Goal: Check status: Check status

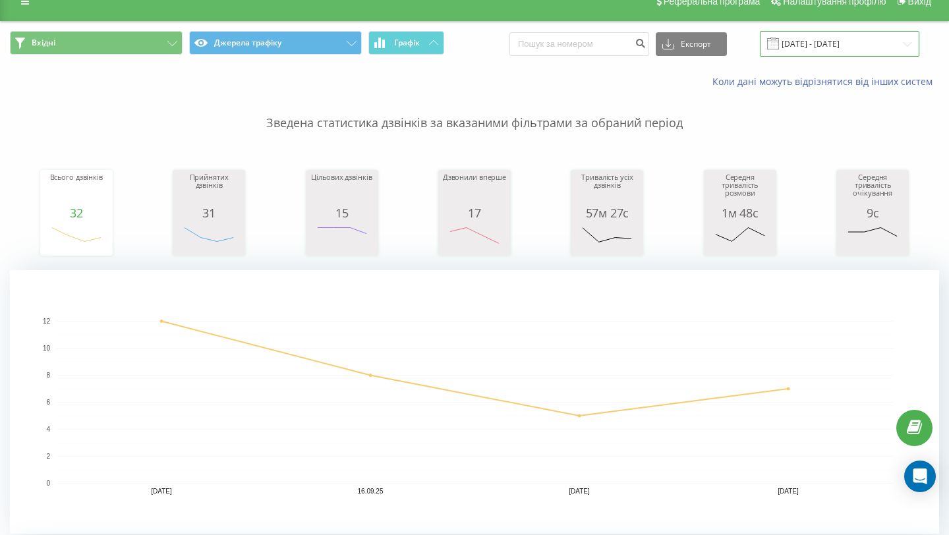
click at [859, 44] on input "[DATE] - [DATE]" at bounding box center [839, 44] width 159 height 26
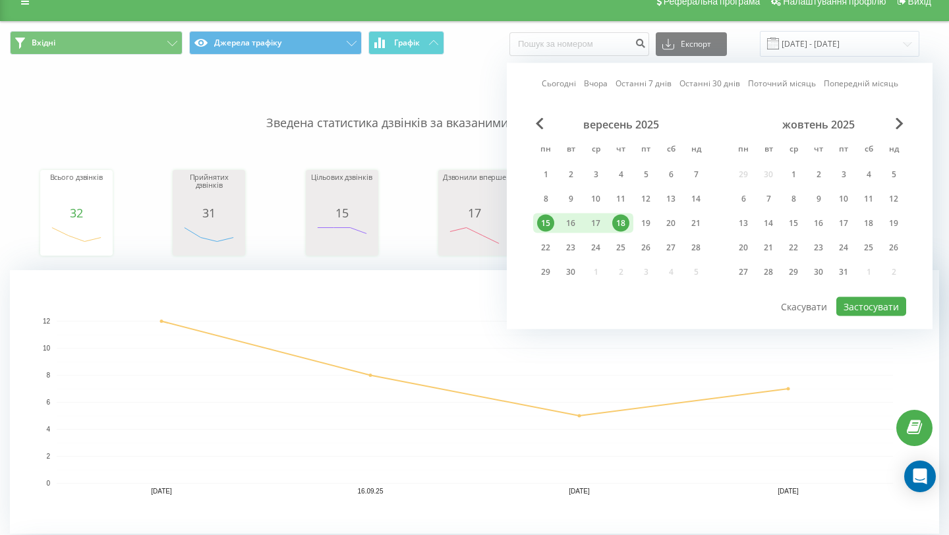
click at [547, 221] on div "15" at bounding box center [545, 223] width 17 height 17
click at [645, 225] on div "19" at bounding box center [645, 223] width 17 height 17
click at [856, 309] on button "Застосувати" at bounding box center [871, 306] width 70 height 19
type input "[DATE] - [DATE]"
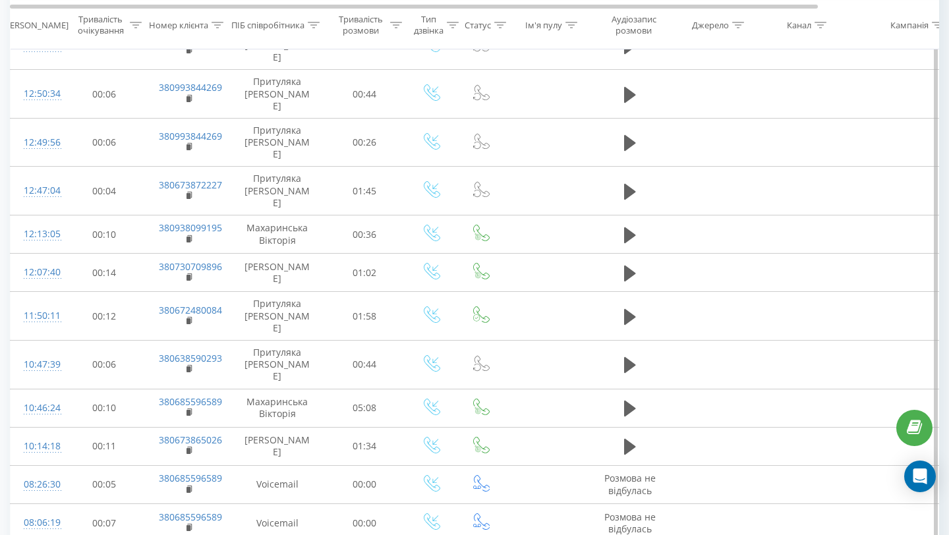
scroll to position [904, 0]
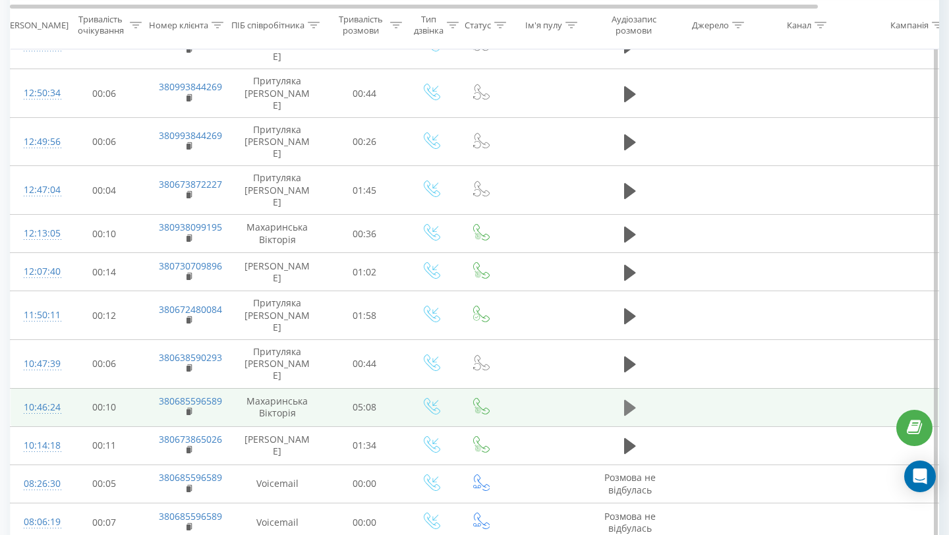
click at [627, 400] on icon at bounding box center [630, 408] width 12 height 16
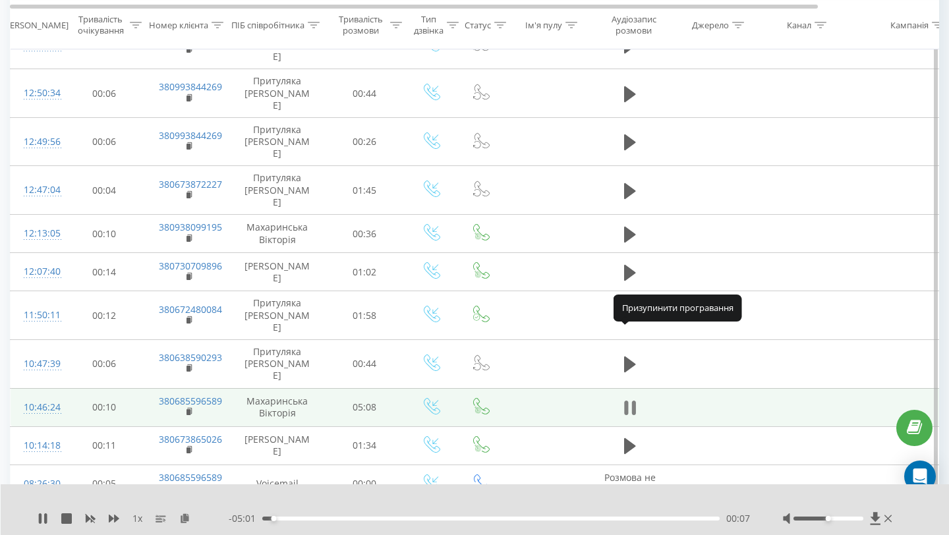
click at [631, 401] on icon at bounding box center [633, 408] width 4 height 14
click at [627, 400] on icon at bounding box center [630, 408] width 12 height 16
drag, startPoint x: 828, startPoint y: 519, endPoint x: 865, endPoint y: 523, distance: 36.4
click at [865, 523] on div at bounding box center [839, 518] width 112 height 13
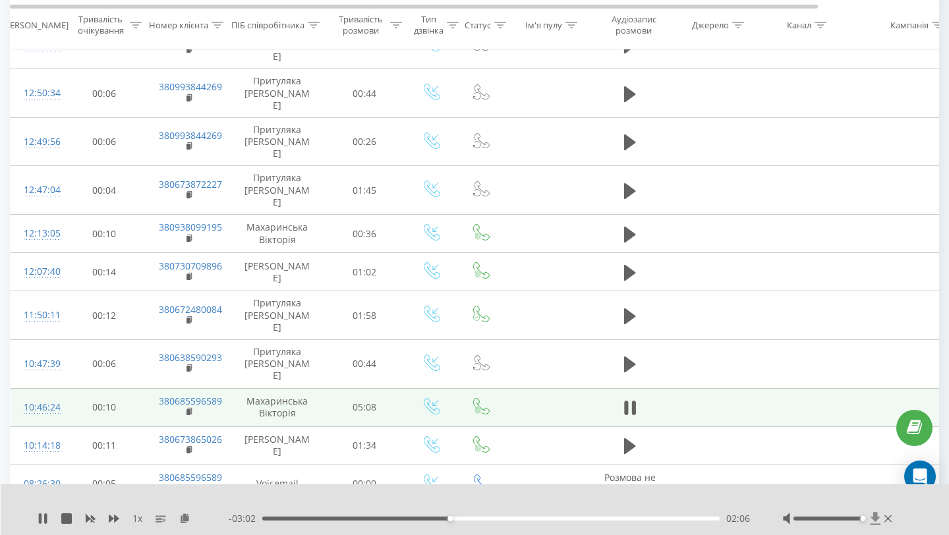
click at [875, 517] on icon at bounding box center [875, 518] width 10 height 13
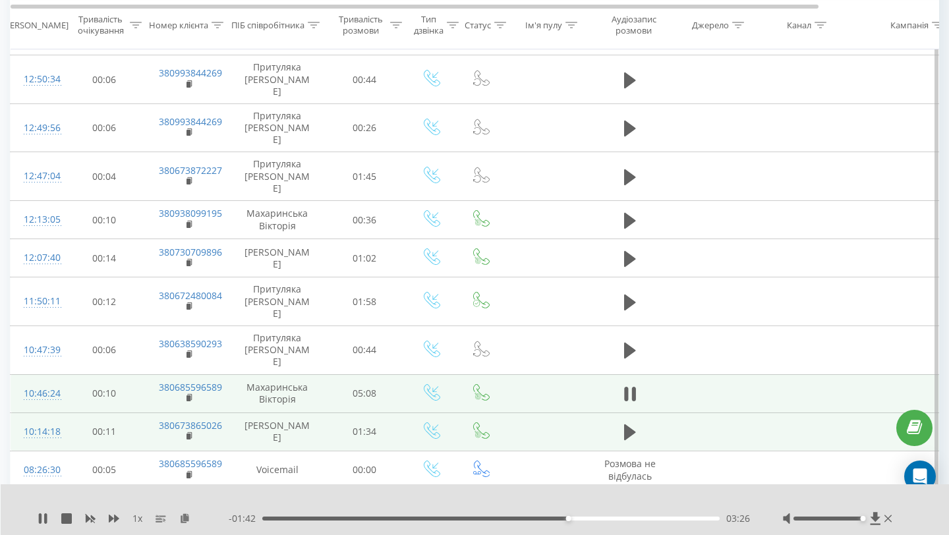
scroll to position [919, 0]
